Goal: Task Accomplishment & Management: Use online tool/utility

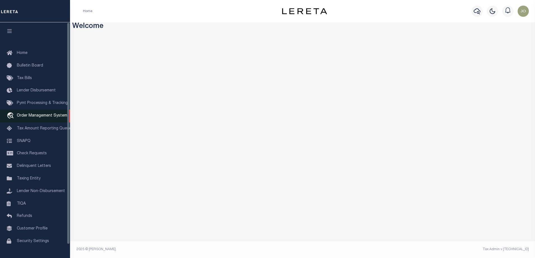
click at [37, 118] on span "Order Management System" at bounding box center [42, 116] width 50 height 4
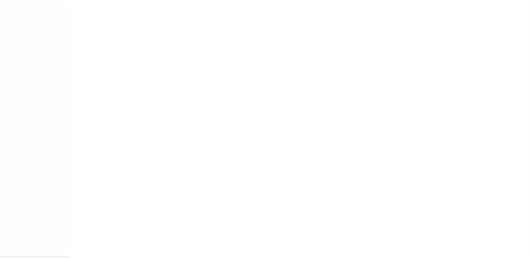
scroll to position [14, 0]
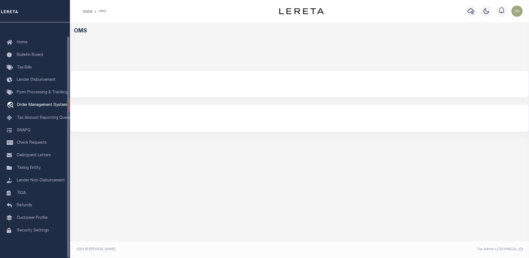
select select "200"
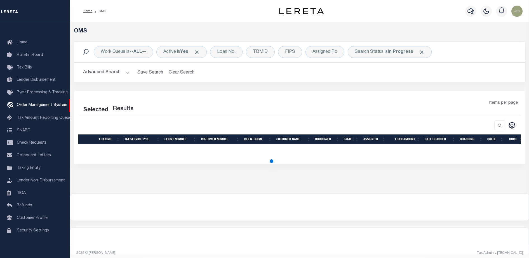
select select "200"
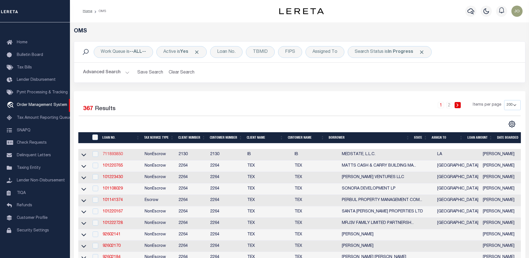
click at [110, 155] on link "711893850" at bounding box center [113, 155] width 20 height 4
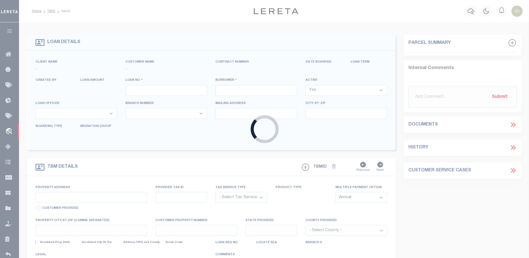
type input "711893850"
type input "MEDSTATE, L.L.C."
select select
type input "[STREET_ADDRESS][PERSON_NAME] AND 2-X"
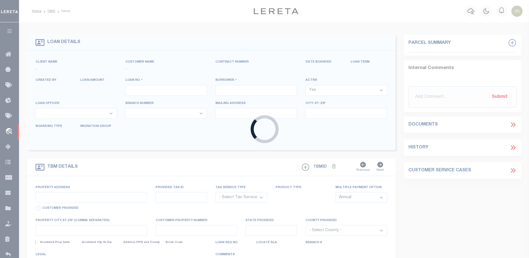
type input "[PERSON_NAME] LA 70433"
select select "NonEscrow"
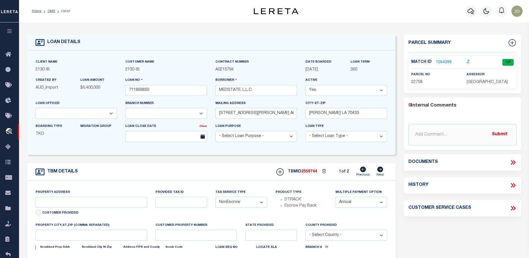
select select "2464"
type input "[STREET_ADDRESS][PERSON_NAME] AND 2-X"
type input "1068111276"
select select
type input "[PERSON_NAME] LA 70433"
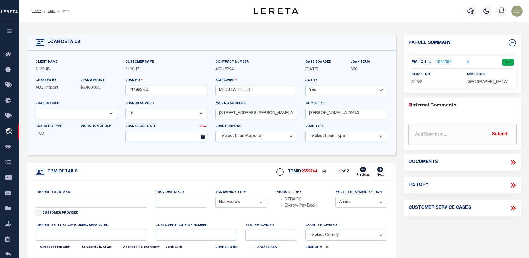
type input "Eastern"
type input "LA"
select select "4950"
click at [153, 92] on input "711893850" at bounding box center [166, 90] width 82 height 11
